Goal: Task Accomplishment & Management: Use online tool/utility

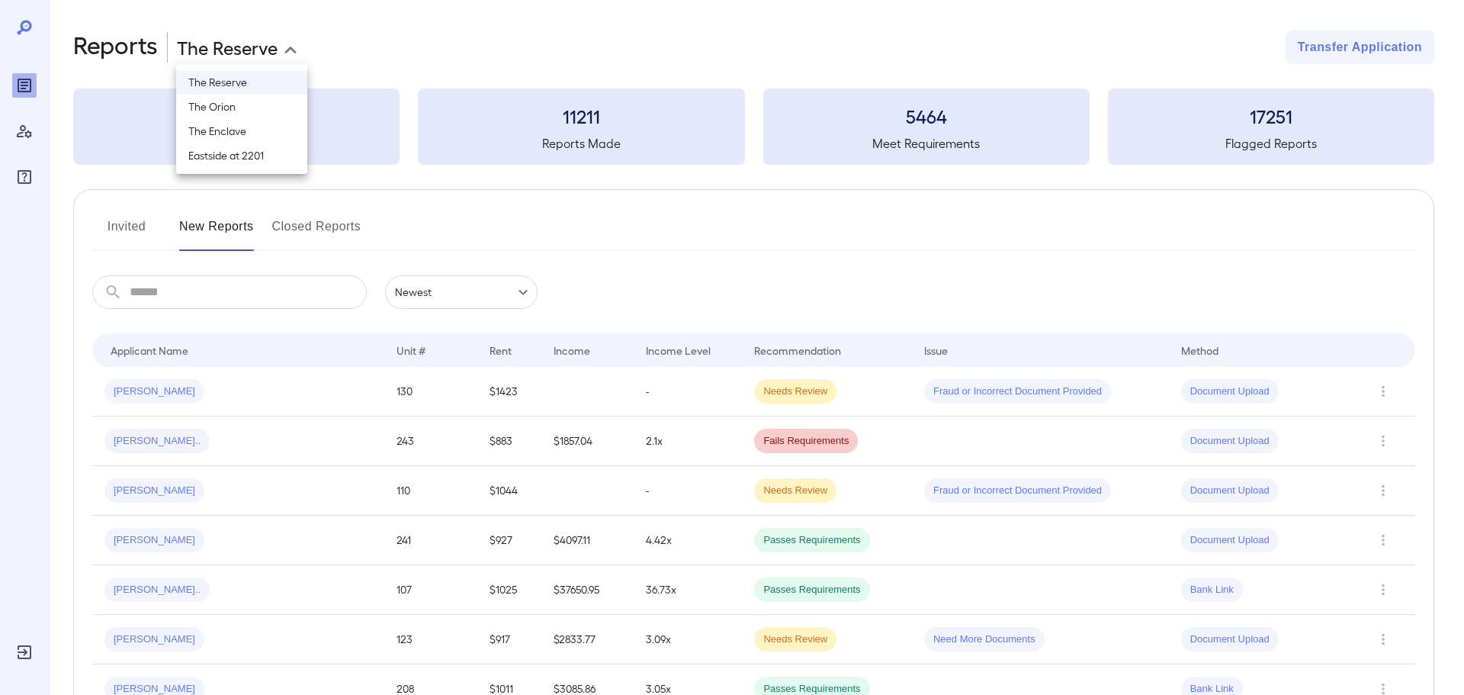
click at [255, 39] on body "**********" at bounding box center [732, 347] width 1464 height 695
click at [702, 247] on div at bounding box center [732, 347] width 1464 height 695
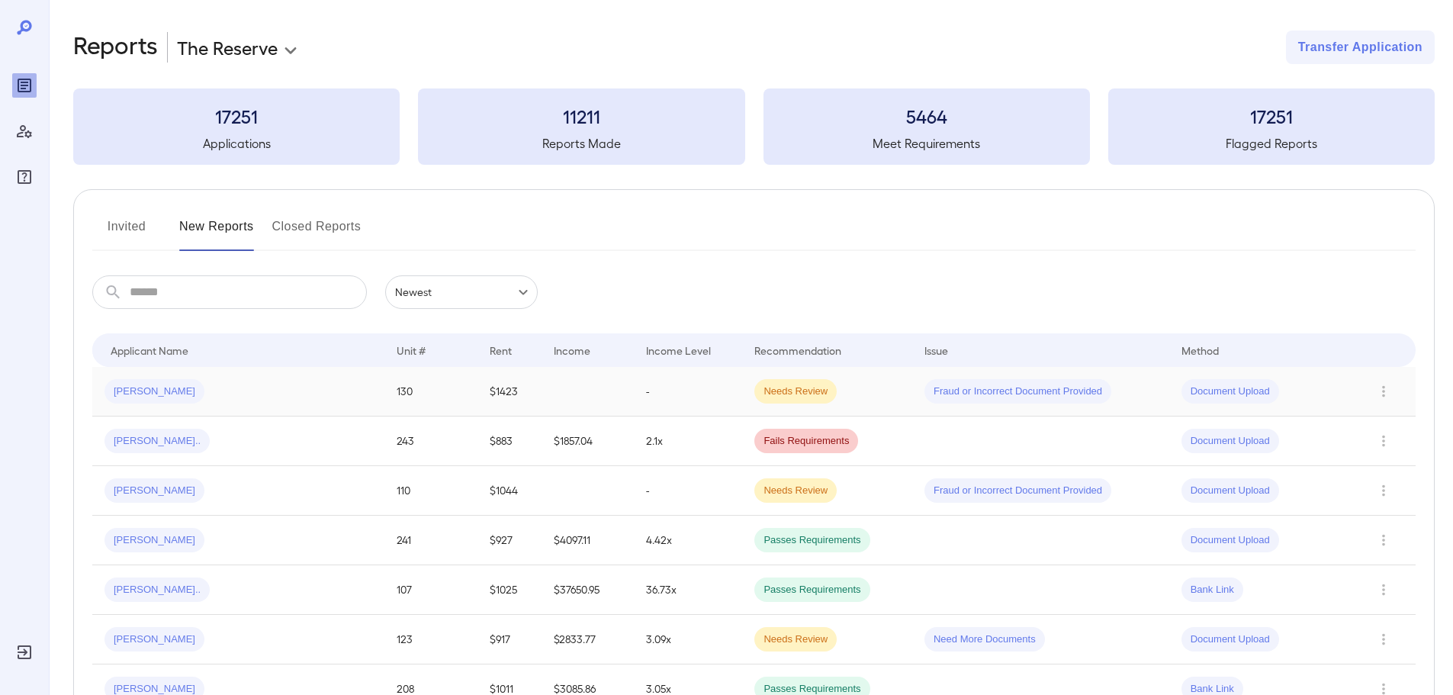
click at [224, 397] on div "Teresa T..." at bounding box center [238, 391] width 268 height 24
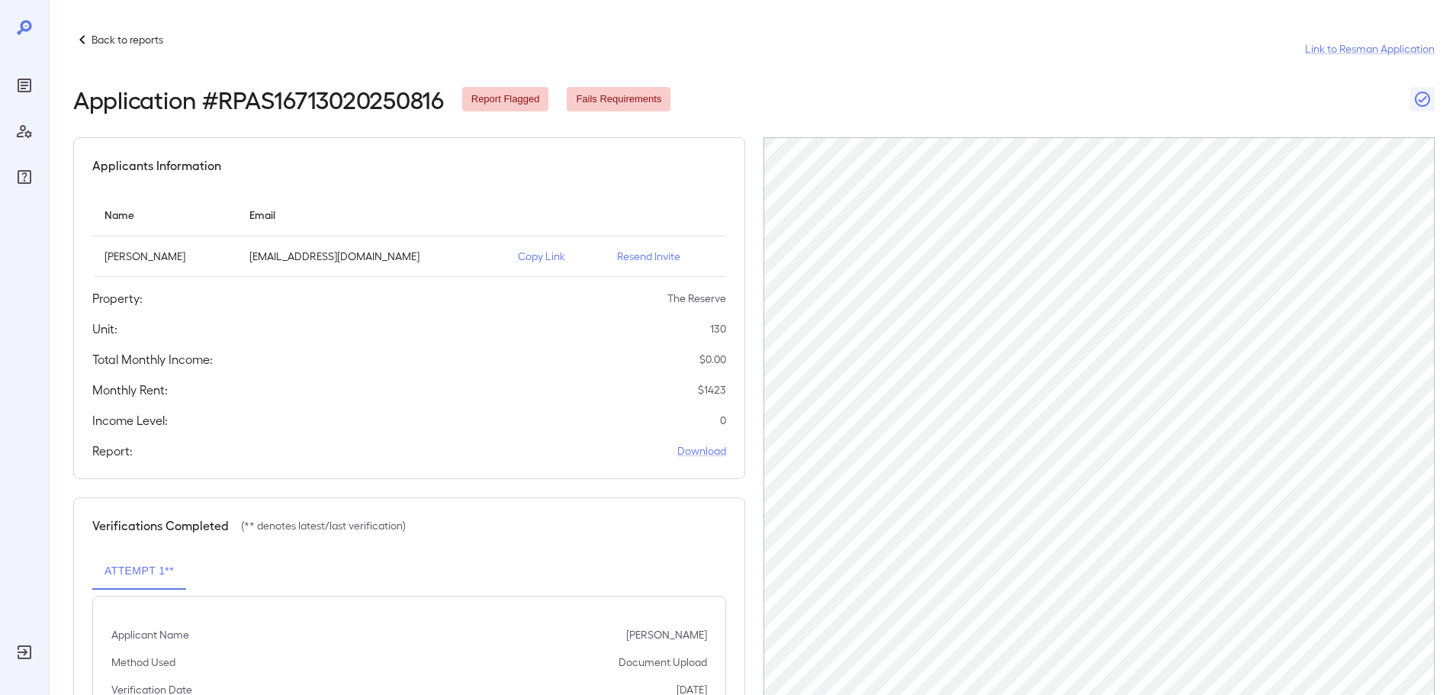
scroll to position [153, 0]
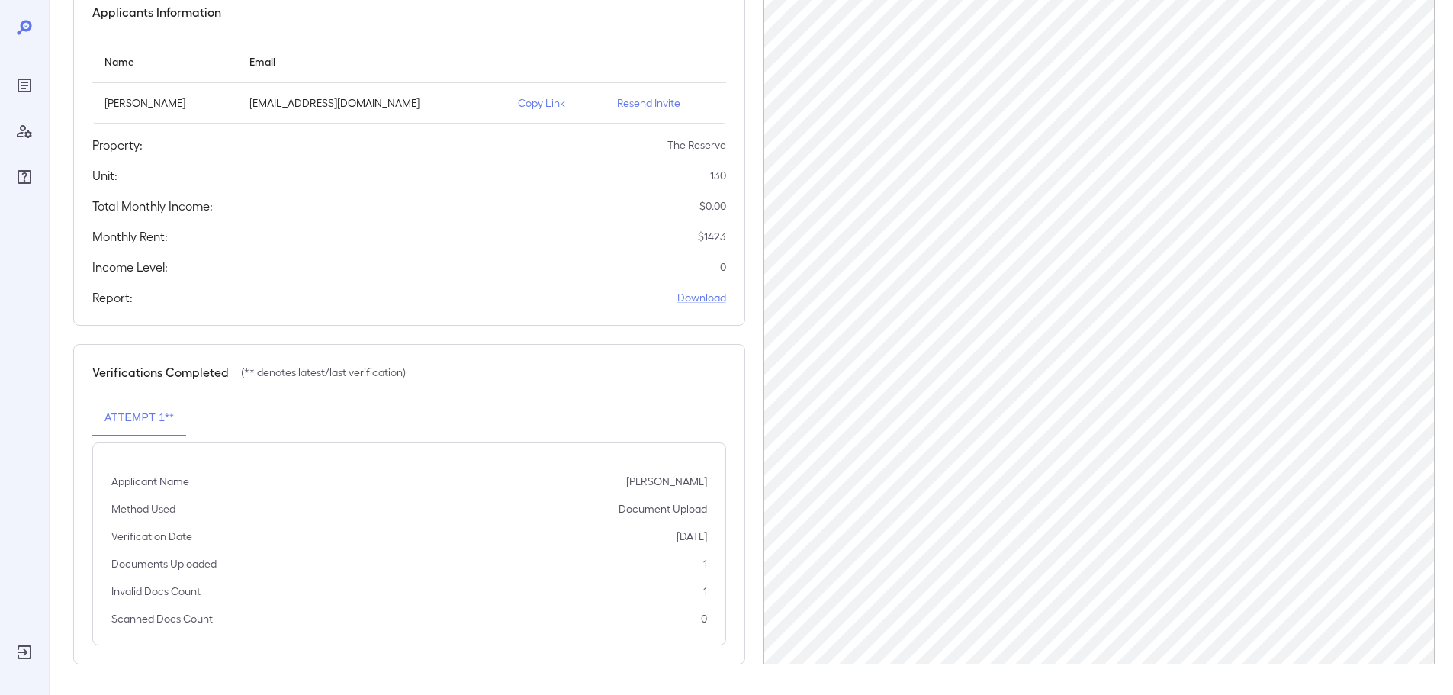
click at [518, 104] on p "Copy Link" at bounding box center [555, 102] width 75 height 15
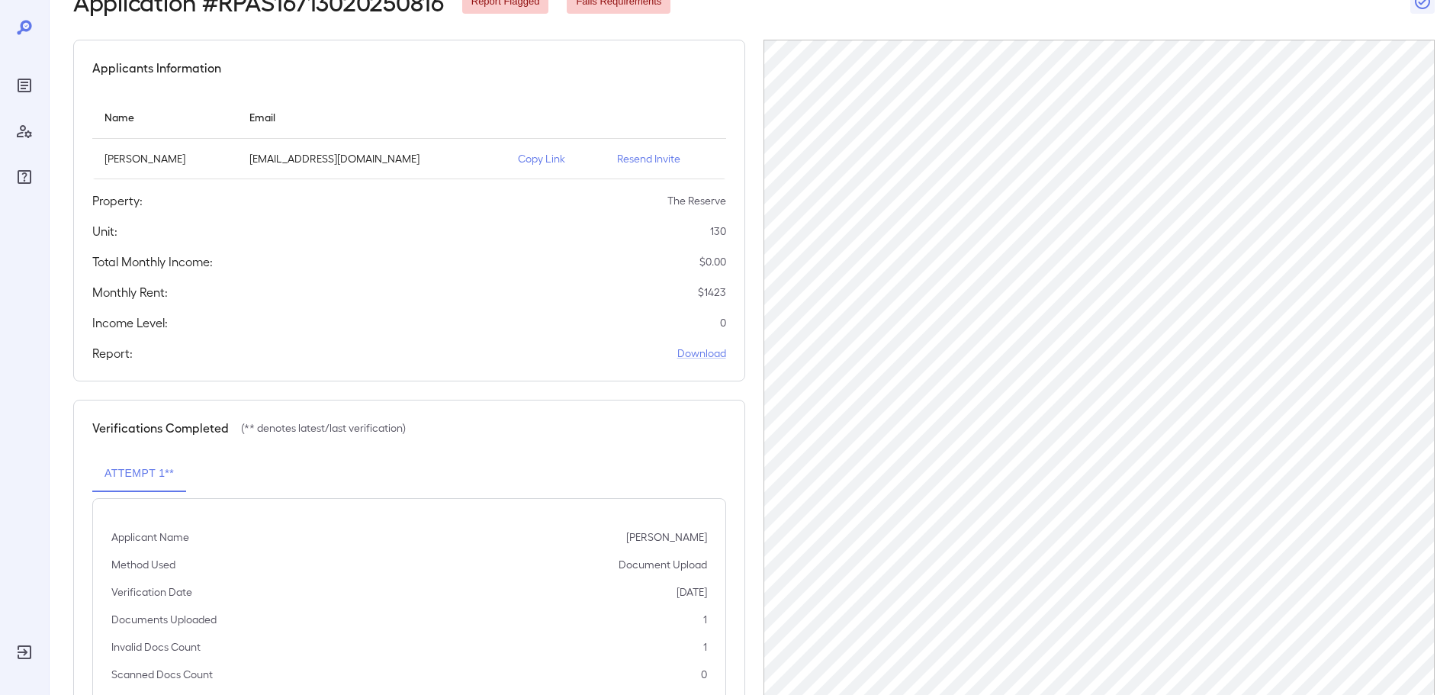
scroll to position [0, 0]
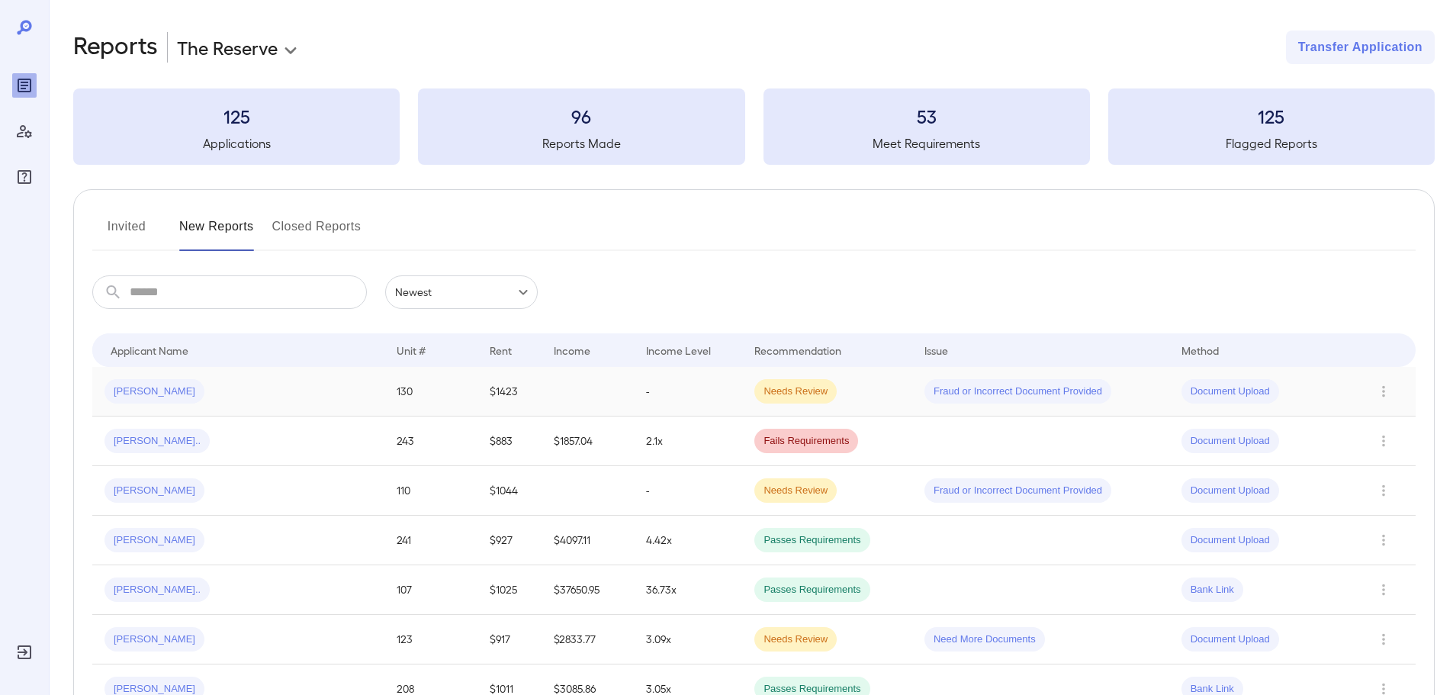
click at [219, 384] on div "Teresa T..." at bounding box center [238, 391] width 268 height 24
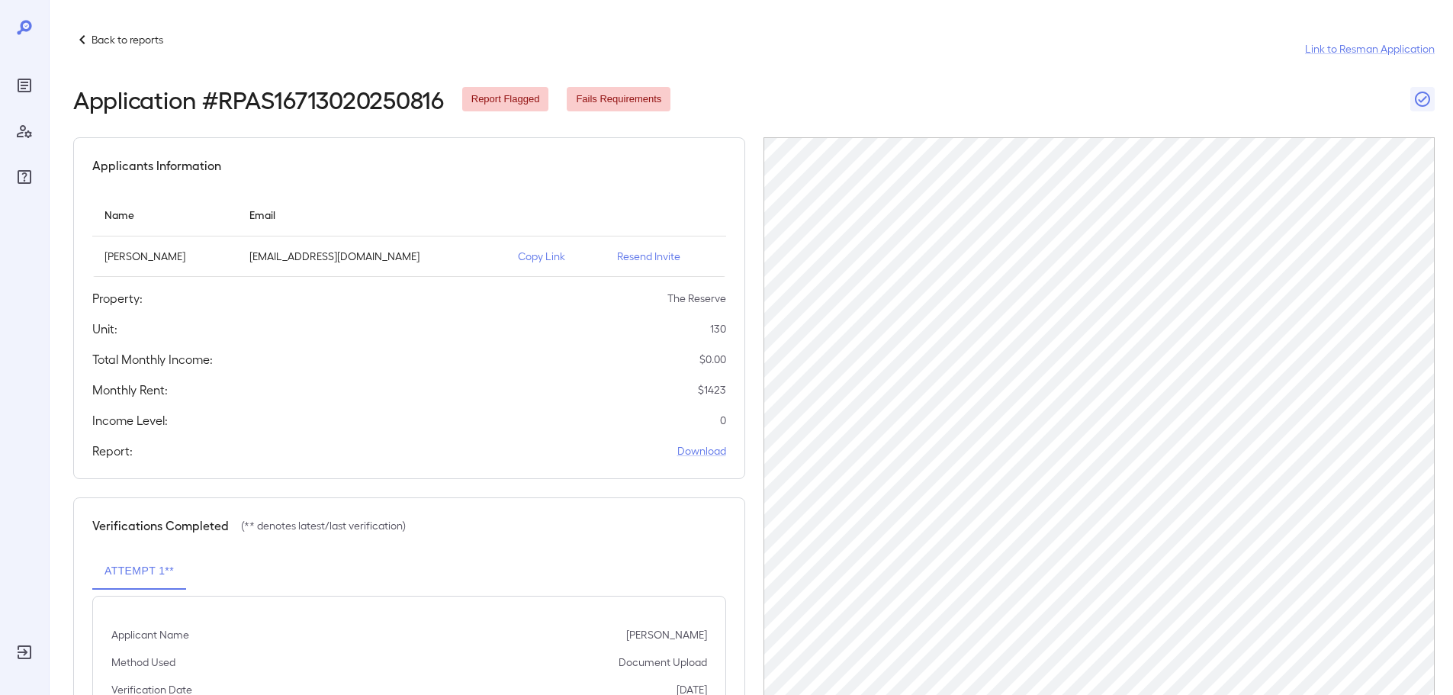
click at [518, 255] on p "Copy Link" at bounding box center [555, 256] width 75 height 15
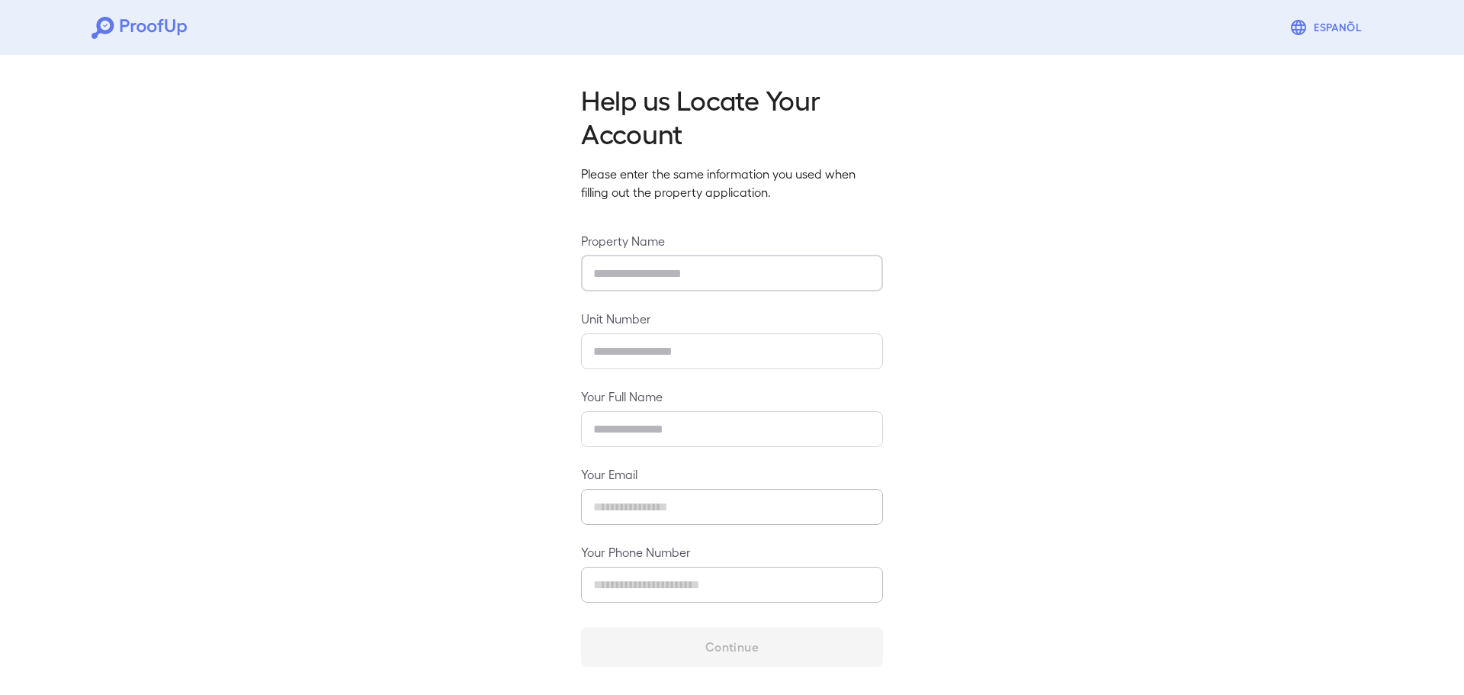
drag, startPoint x: 750, startPoint y: 275, endPoint x: 805, endPoint y: 286, distance: 56.1
click at [750, 275] on input "text" at bounding box center [732, 273] width 302 height 36
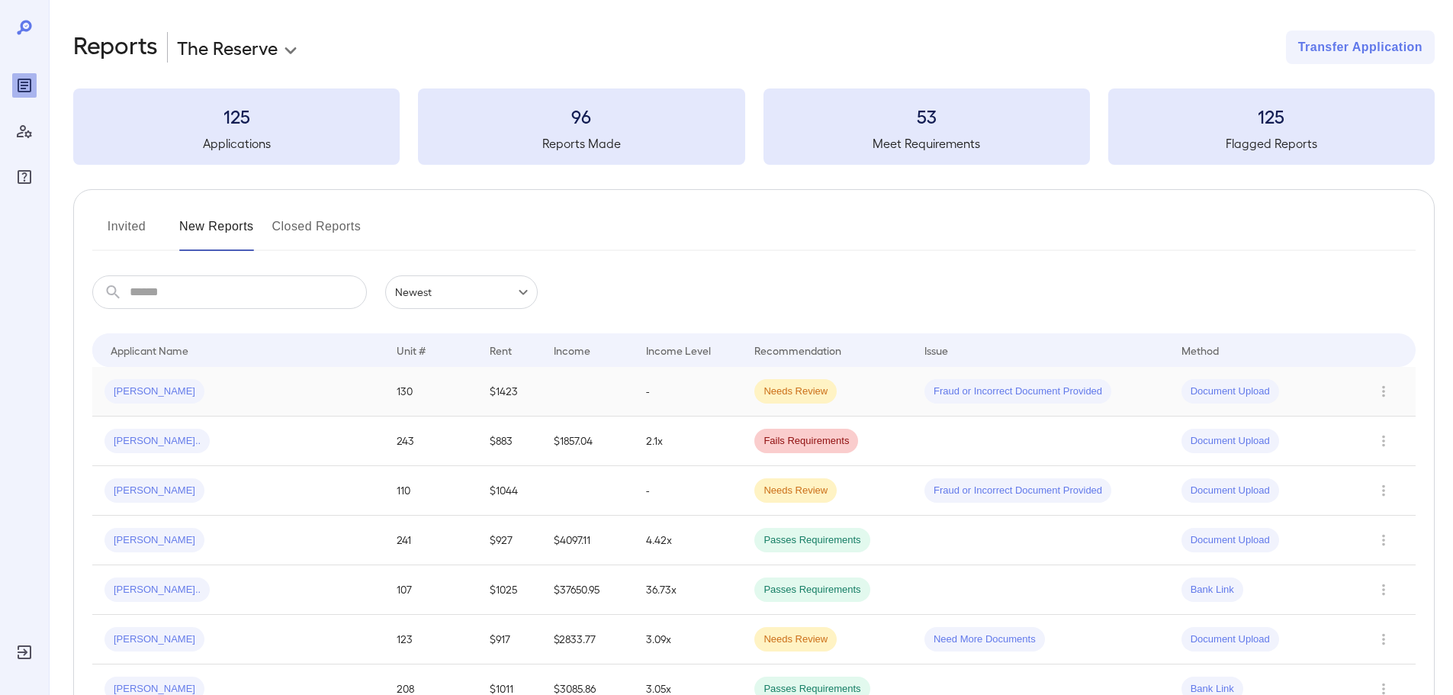
click at [210, 384] on div "[PERSON_NAME]" at bounding box center [238, 391] width 268 height 24
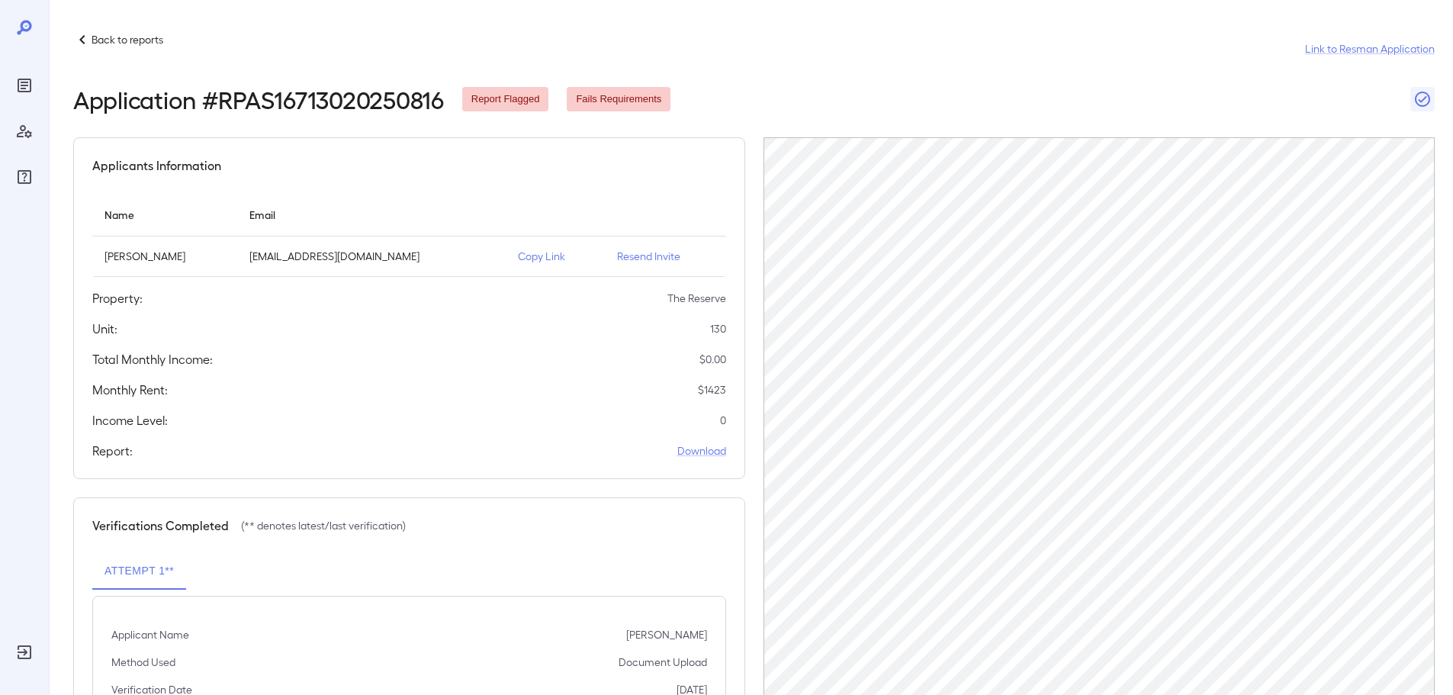
click at [506, 256] on td "Copy Link" at bounding box center [555, 256] width 99 height 40
click at [520, 255] on p "Copy Link" at bounding box center [555, 256] width 75 height 15
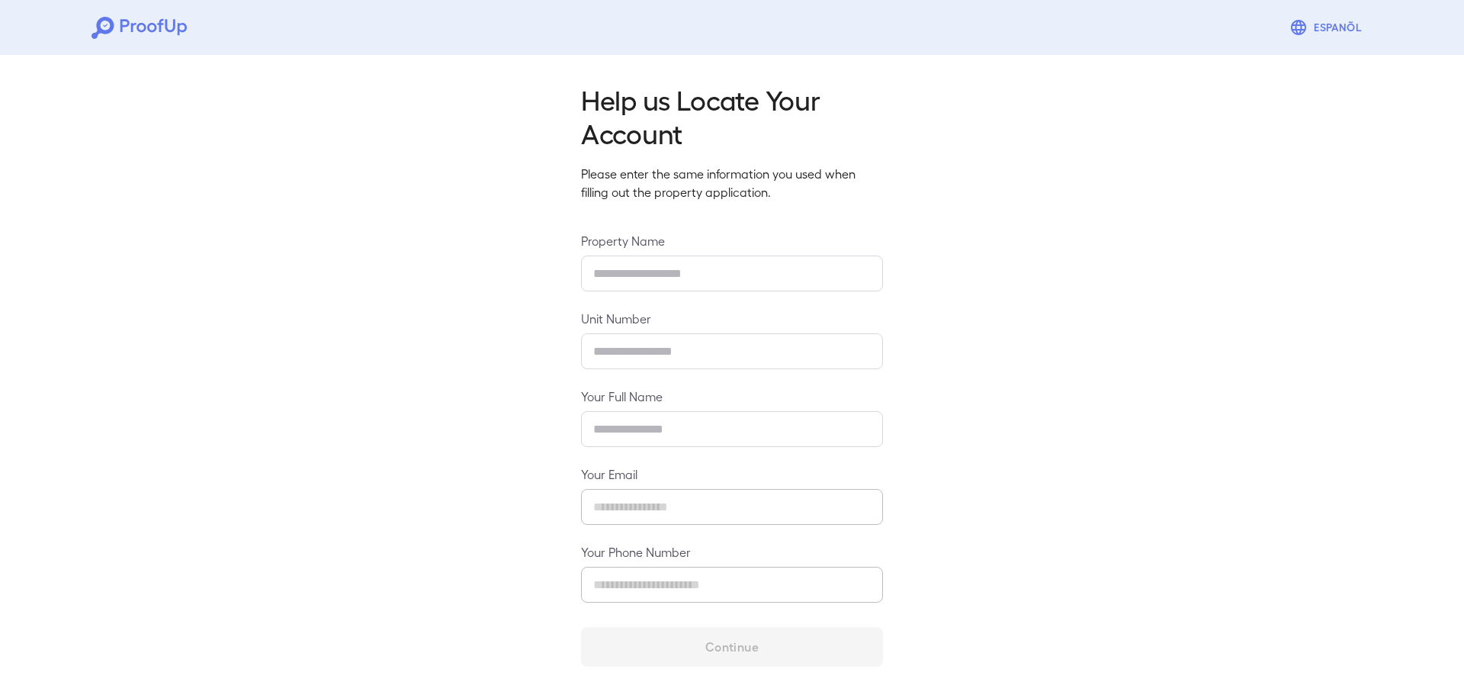
drag, startPoint x: 1060, startPoint y: 69, endPoint x: 1072, endPoint y: 62, distance: 14.4
click at [1061, 69] on div "Help us Locate Your Account Please enter the same information you used when fil…" at bounding box center [732, 370] width 1464 height 642
